Goal: Check status: Check status

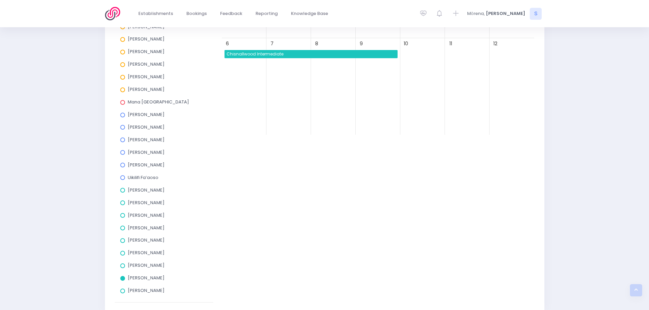
scroll to position [236, 0]
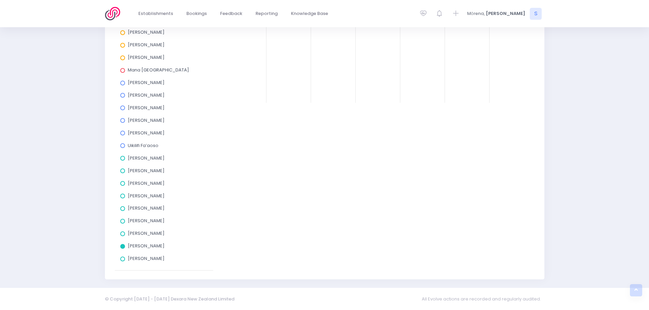
click at [122, 246] on span at bounding box center [122, 246] width 5 height 5
click at [0, 0] on input "[PERSON_NAME]" at bounding box center [0, 0] width 0 height 0
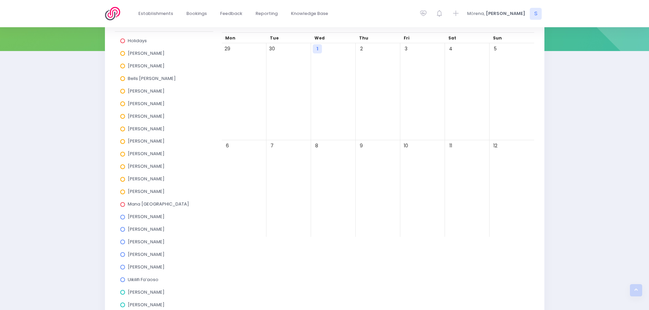
scroll to position [100, 0]
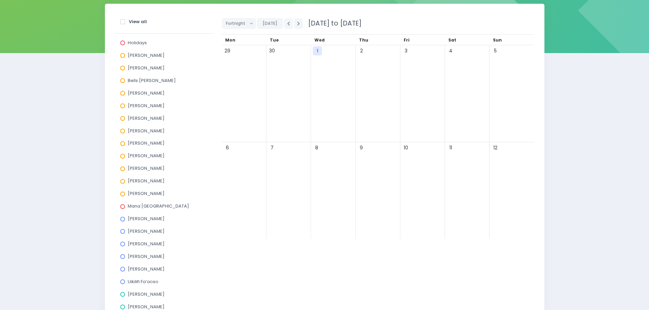
click at [122, 69] on span at bounding box center [122, 68] width 5 height 5
click at [0, 0] on input "[PERSON_NAME]" at bounding box center [0, 0] width 0 height 0
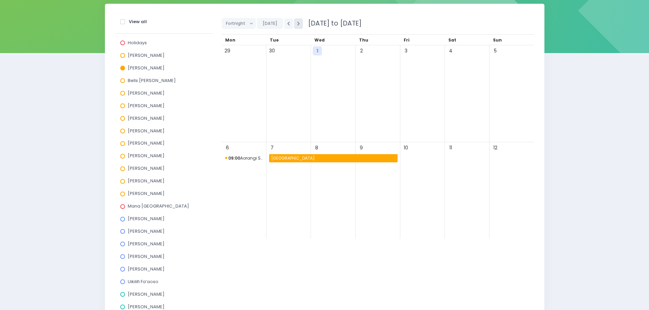
click at [298, 22] on icon "button" at bounding box center [298, 23] width 3 height 4
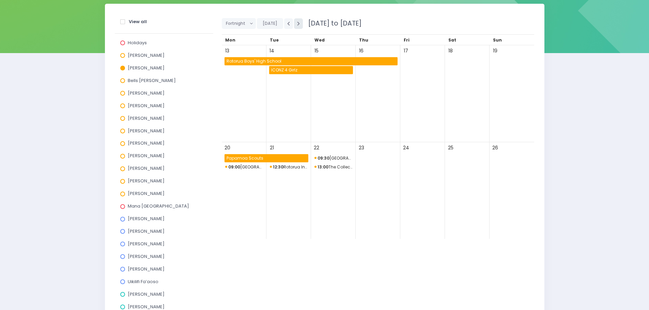
click at [298, 24] on icon "button" at bounding box center [298, 23] width 3 height 4
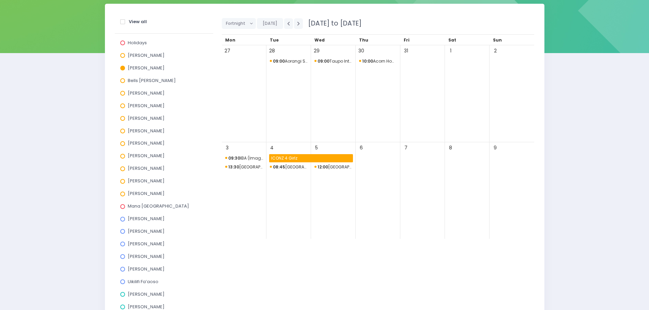
click at [122, 67] on span at bounding box center [122, 68] width 5 height 5
click at [0, 0] on input "[PERSON_NAME]" at bounding box center [0, 0] width 0 height 0
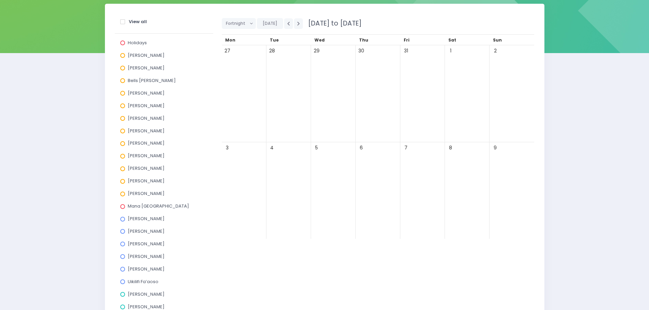
click at [125, 182] on span at bounding box center [122, 181] width 5 height 5
click at [0, 0] on input "[PERSON_NAME]" at bounding box center [0, 0] width 0 height 0
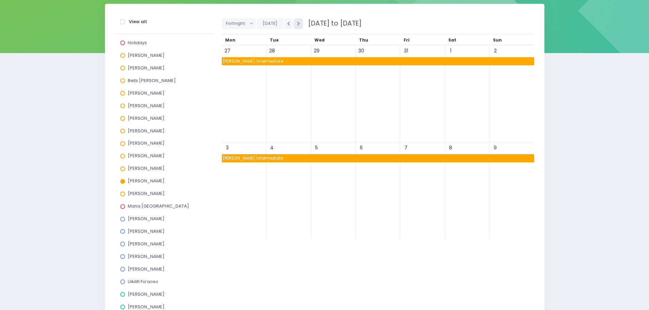
click at [297, 26] on icon "button" at bounding box center [298, 23] width 3 height 4
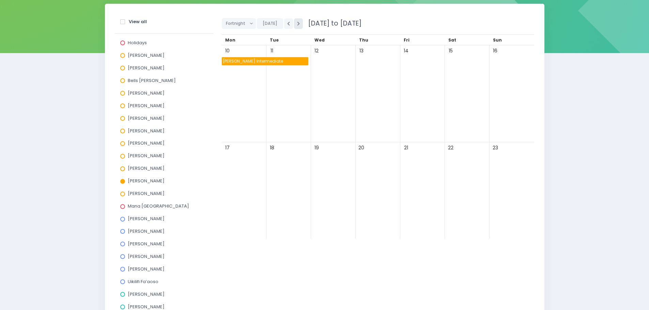
click at [297, 26] on icon "button" at bounding box center [298, 23] width 3 height 4
click at [287, 26] on button "button" at bounding box center [288, 23] width 9 height 11
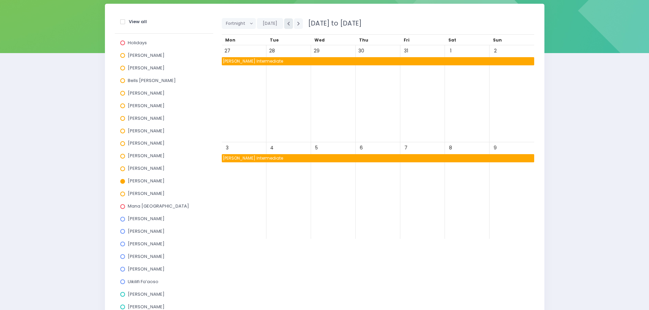
click at [287, 26] on button "button" at bounding box center [288, 23] width 9 height 11
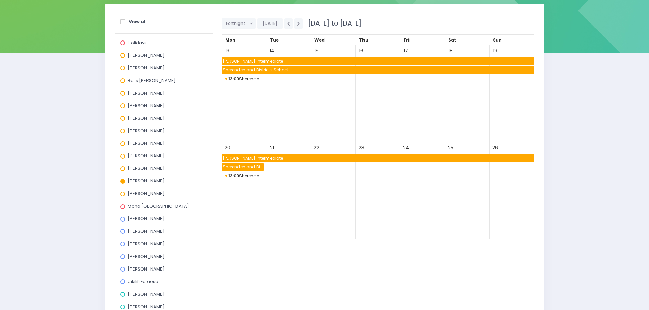
click at [122, 183] on span at bounding box center [122, 181] width 5 height 5
click at [0, 0] on input "[PERSON_NAME]" at bounding box center [0, 0] width 0 height 0
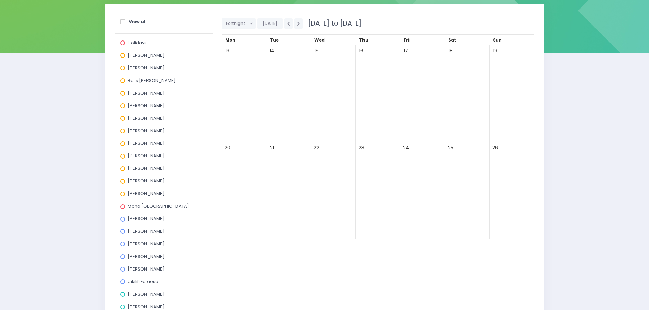
click at [124, 132] on span at bounding box center [122, 131] width 5 height 5
click at [0, 0] on input "[PERSON_NAME]" at bounding box center [0, 0] width 0 height 0
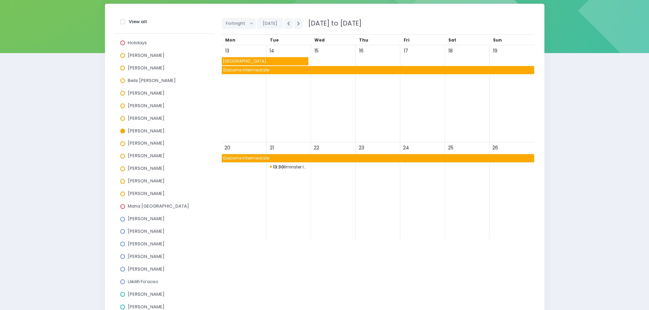
click at [287, 167] on span "13:30 Ilminster Intermediate" at bounding box center [289, 167] width 38 height 8
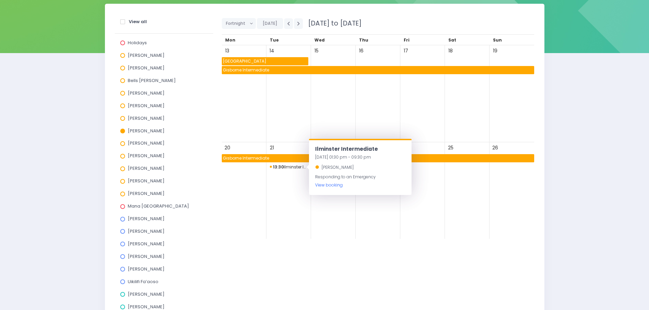
click at [328, 185] on link "View booking" at bounding box center [329, 185] width 28 height 6
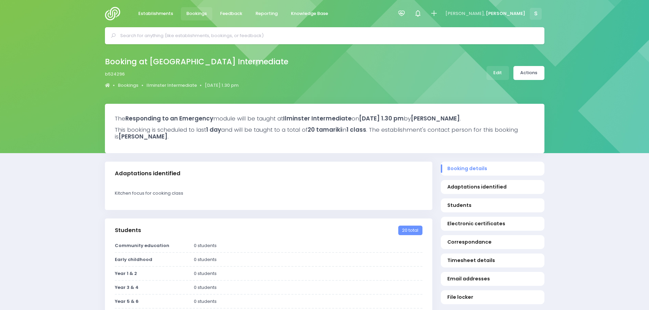
select select "5"
